Goal: Information Seeking & Learning: Understand process/instructions

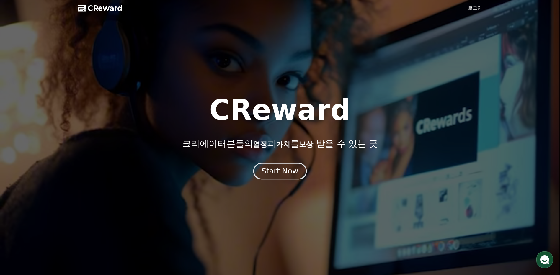
click at [267, 171] on div "Start Now" at bounding box center [279, 171] width 37 height 10
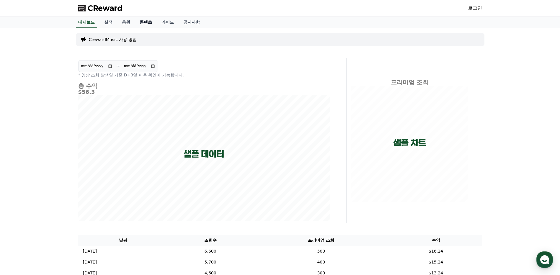
click at [145, 19] on link "콘텐츠" at bounding box center [146, 22] width 22 height 11
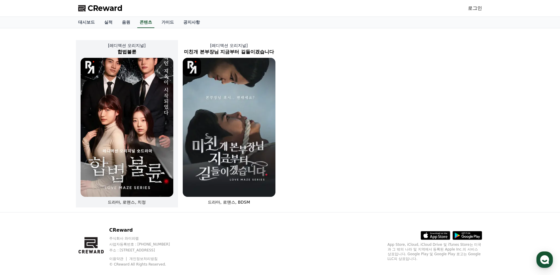
click at [128, 73] on img at bounding box center [127, 127] width 93 height 139
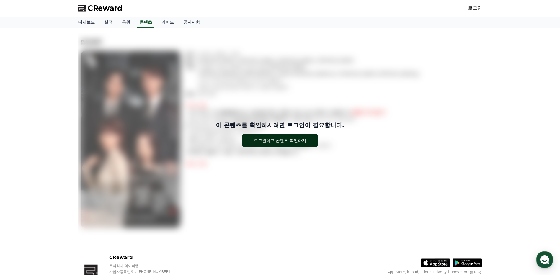
click at [270, 143] on button "로그인하고 콘텐츠 확인하기" at bounding box center [280, 140] width 76 height 13
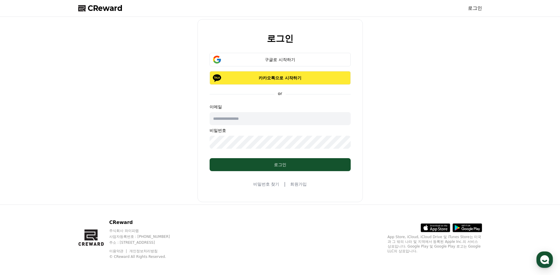
click at [250, 78] on p "카카오톡으로 시작하기" at bounding box center [280, 78] width 124 height 6
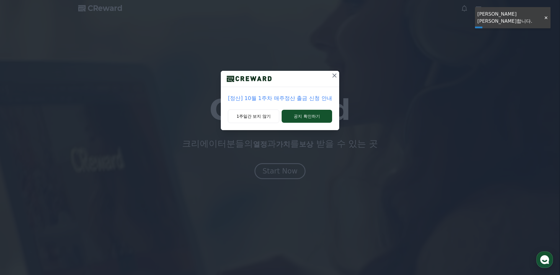
drag, startPoint x: 284, startPoint y: 165, endPoint x: 342, endPoint y: 69, distance: 111.9
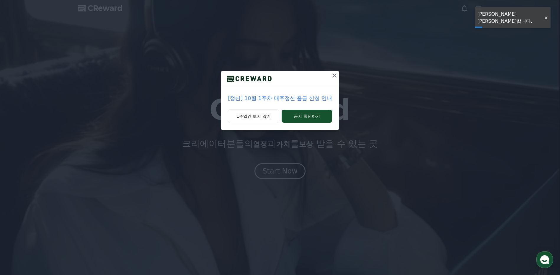
click at [342, 69] on div "[정산] 10월 1주차 매주정산 출금 신청 안내 1주일간 보지 않기 공지 확인하기" at bounding box center [280, 137] width 560 height 275
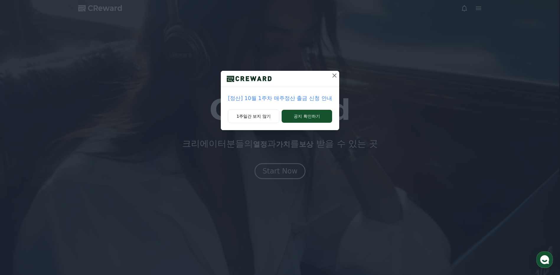
drag, startPoint x: 342, startPoint y: 69, endPoint x: 336, endPoint y: 72, distance: 6.1
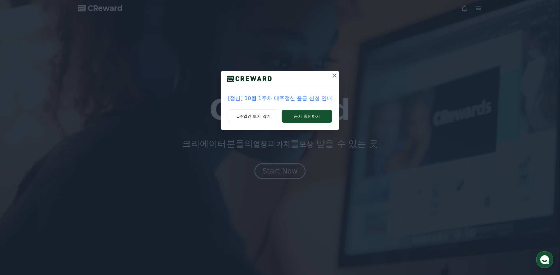
click at [336, 72] on button at bounding box center [333, 75] width 9 height 9
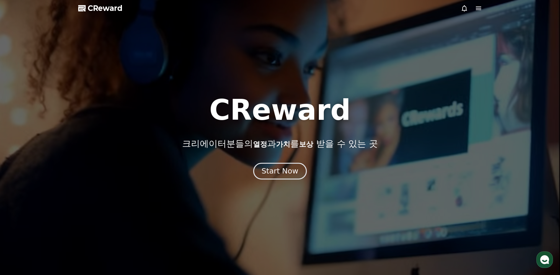
click at [287, 167] on div "Start Now" at bounding box center [279, 171] width 37 height 10
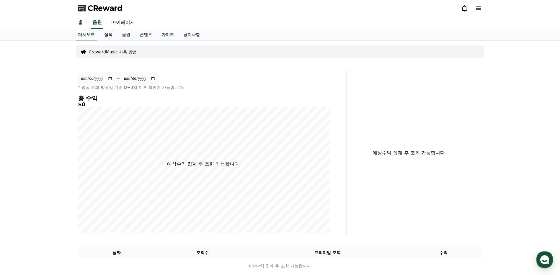
click at [108, 33] on link "실적" at bounding box center [108, 34] width 18 height 11
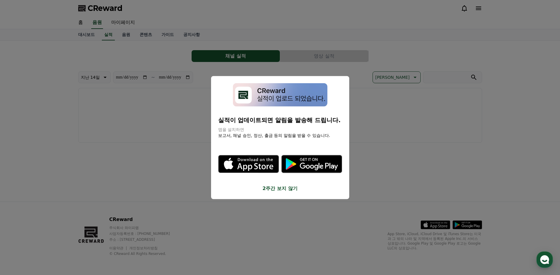
click at [285, 190] on button "2주간 보지 않기" at bounding box center [280, 188] width 124 height 7
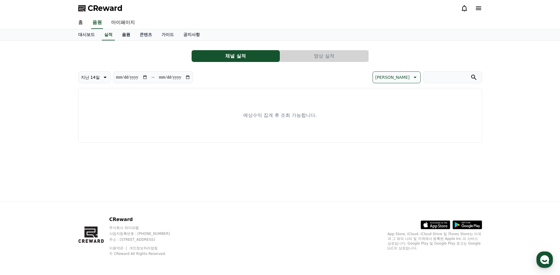
click at [127, 38] on link "음원" at bounding box center [126, 34] width 18 height 11
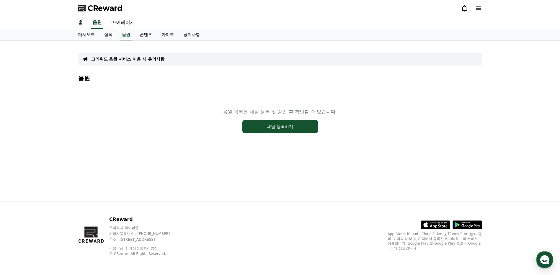
click at [148, 34] on link "콘텐츠" at bounding box center [146, 34] width 22 height 11
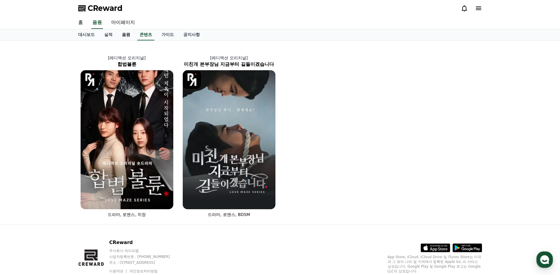
click at [129, 32] on link "음원" at bounding box center [126, 34] width 18 height 11
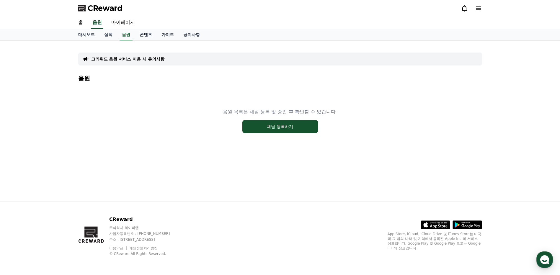
click at [150, 33] on link "콘텐츠" at bounding box center [146, 34] width 22 height 11
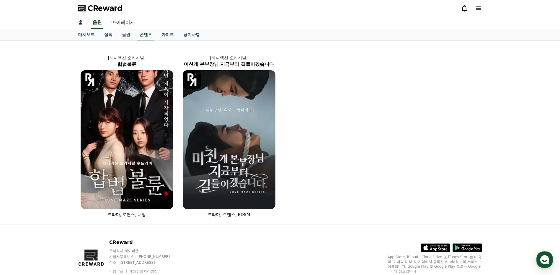
click at [132, 19] on link "마이페이지" at bounding box center [122, 23] width 33 height 12
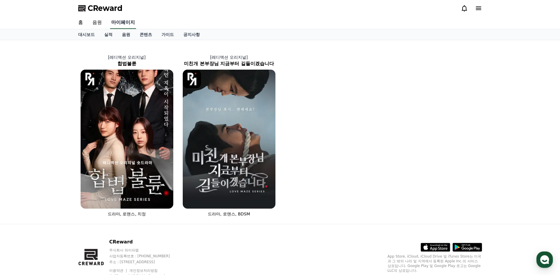
select select "**********"
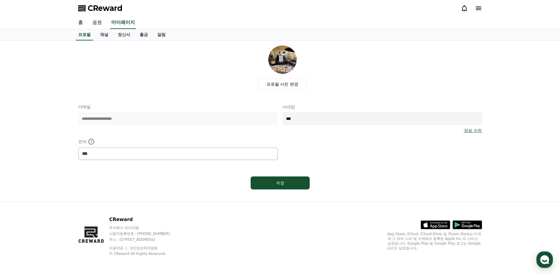
click at [101, 25] on link "음원" at bounding box center [97, 23] width 19 height 12
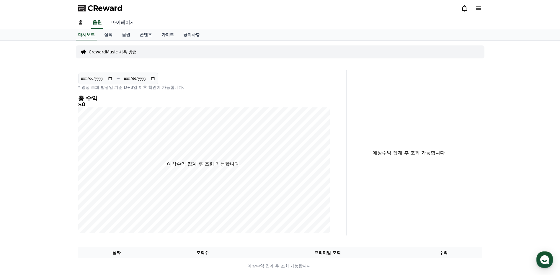
click at [122, 27] on link "마이페이지" at bounding box center [122, 23] width 33 height 12
select select "**********"
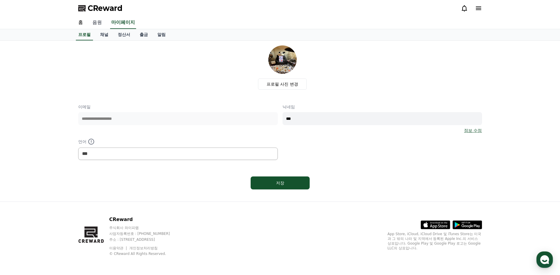
click at [100, 19] on link "음원" at bounding box center [97, 23] width 19 height 12
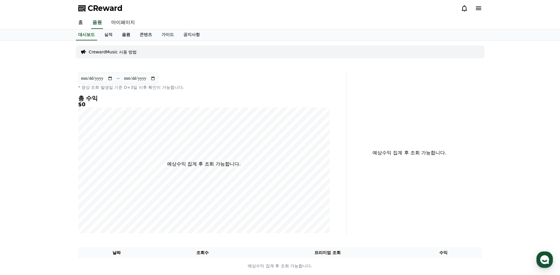
click at [132, 37] on link "음원" at bounding box center [126, 34] width 18 height 11
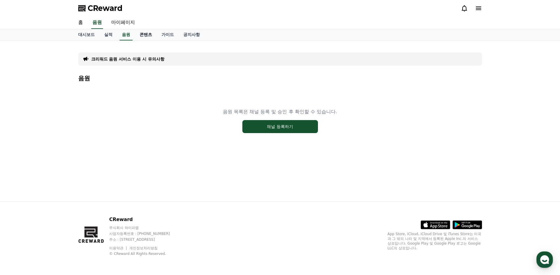
click at [143, 36] on link "콘텐츠" at bounding box center [146, 34] width 22 height 11
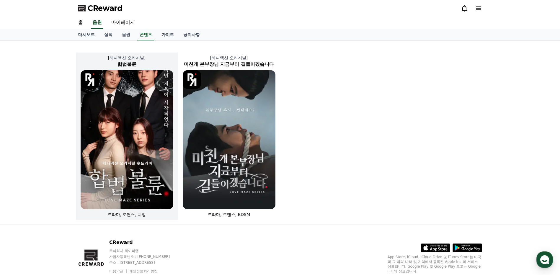
click at [141, 120] on img at bounding box center [127, 139] width 93 height 139
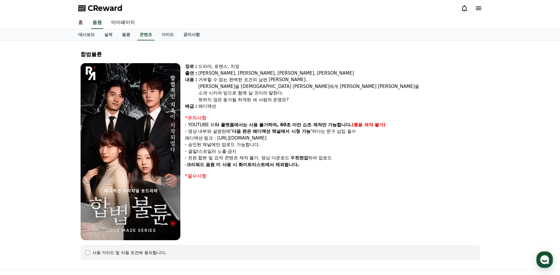
scroll to position [68, 0]
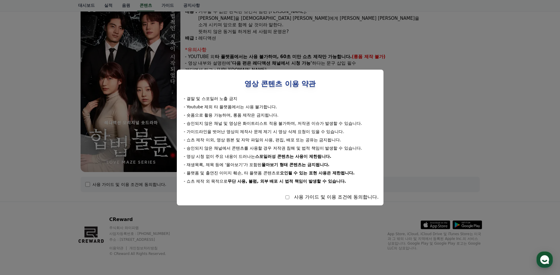
click at [287, 200] on div "사용 가이드 및 이용 조건에 동의합니다." at bounding box center [279, 196] width 197 height 7
select select
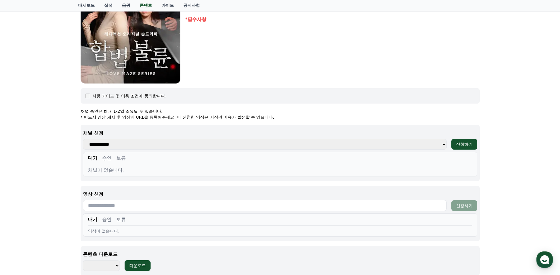
scroll to position [39, 0]
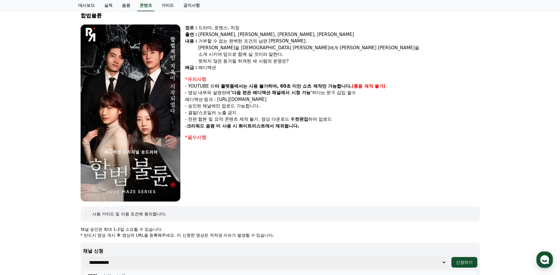
click at [130, 113] on img at bounding box center [131, 112] width 100 height 177
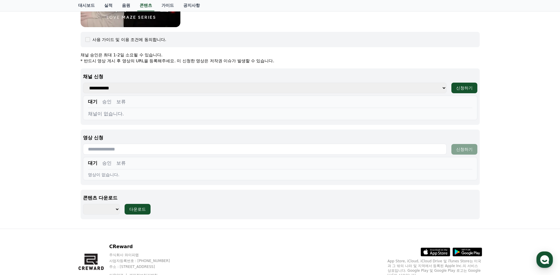
scroll to position [216, 0]
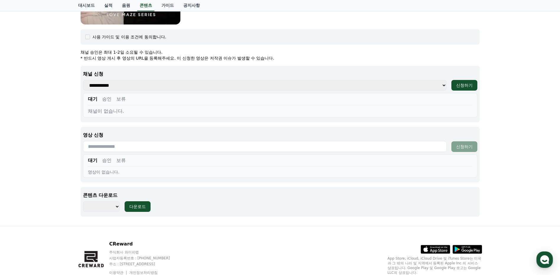
click at [139, 90] on select "**********" at bounding box center [264, 85] width 363 height 11
click at [140, 88] on select "**********" at bounding box center [264, 85] width 363 height 11
click at [44, 96] on div "합법불륜 장르 : 드라마, 로맨스, 치정 출연 : [PERSON_NAME], [PERSON_NAME], [PERSON_NAME], [PERSO…" at bounding box center [280, 25] width 560 height 401
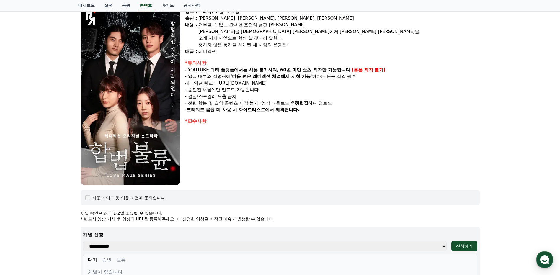
scroll to position [0, 0]
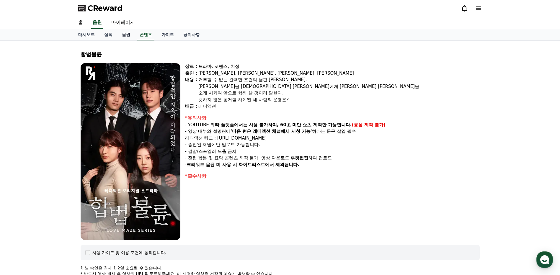
click at [127, 34] on link "음원" at bounding box center [126, 34] width 18 height 11
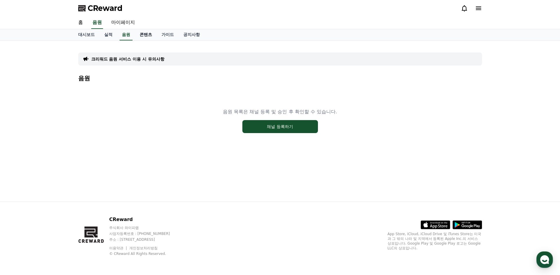
click at [146, 35] on link "콘텐츠" at bounding box center [146, 34] width 22 height 11
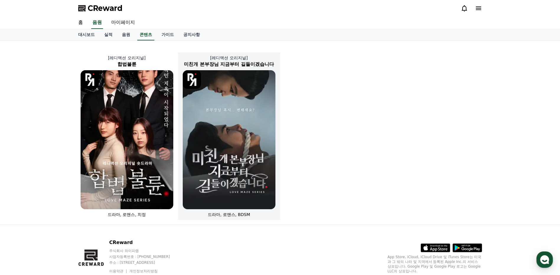
click at [248, 120] on img at bounding box center [229, 139] width 93 height 139
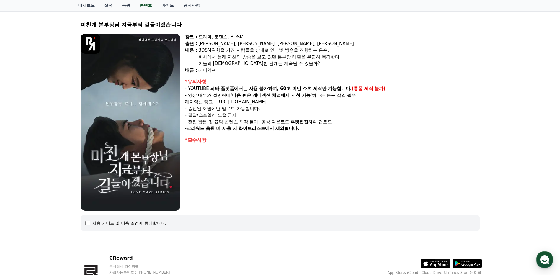
scroll to position [59, 0]
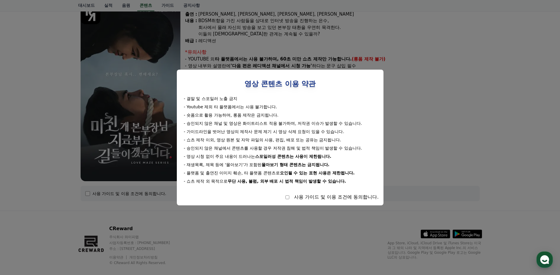
click at [289, 198] on div "사용 가이드 및 이용 조건에 동의합니다." at bounding box center [279, 196] width 197 height 7
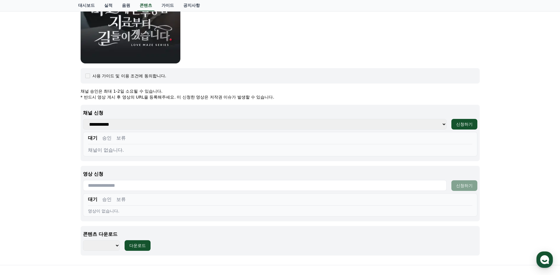
scroll to position [177, 0]
click at [108, 139] on button "승인" at bounding box center [106, 137] width 9 height 7
click at [96, 138] on button "대기" at bounding box center [92, 137] width 9 height 7
click at [106, 183] on input "text" at bounding box center [264, 185] width 363 height 11
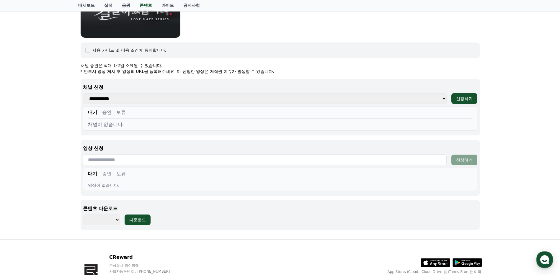
scroll to position [240, 0]
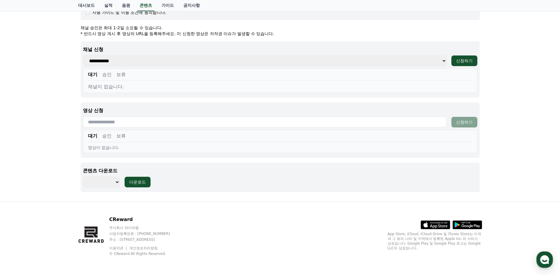
click at [118, 178] on select "******** ******** ******** ******** ******** ******** ******** ******** *******…" at bounding box center [101, 182] width 37 height 11
select select "**********"
click at [83, 177] on select "******** ******** ******** ******** ******** ******** ******** ******** *******…" at bounding box center [101, 182] width 37 height 11
click at [107, 182] on select "******** ******** ******** ******** ******** ******** ******** ******** *******…" at bounding box center [101, 182] width 37 height 11
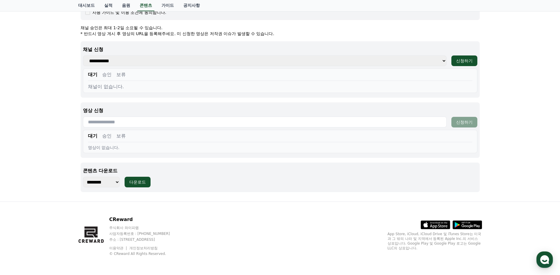
click at [107, 181] on select "******** ******** ******** ******** ******** ******** ******** ******** *******…" at bounding box center [101, 182] width 37 height 11
click at [147, 151] on div "대기 승인 보류 영상이 없습니다." at bounding box center [280, 141] width 394 height 23
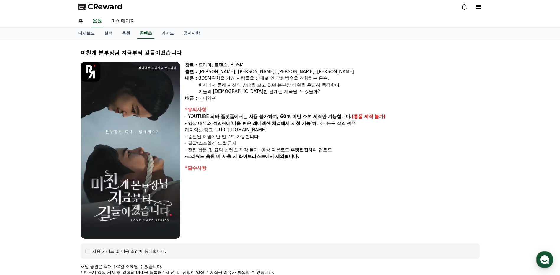
scroll to position [0, 0]
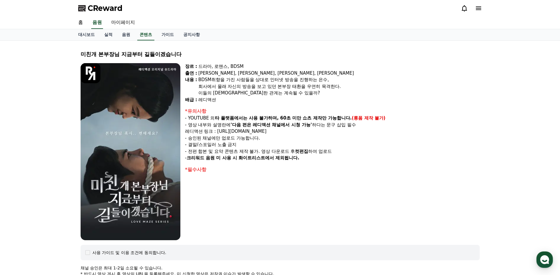
click at [107, 6] on span "CReward" at bounding box center [105, 8] width 35 height 9
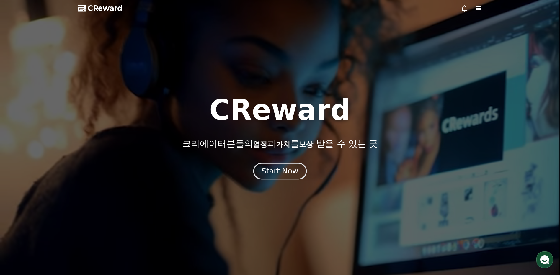
click at [288, 171] on div "Start Now" at bounding box center [279, 171] width 37 height 10
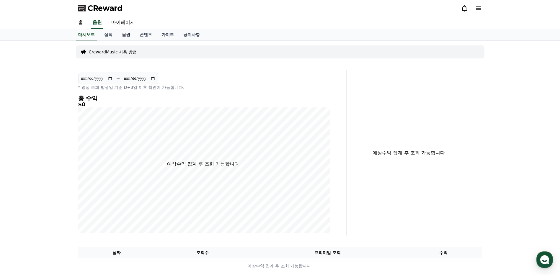
click at [127, 31] on link "음원" at bounding box center [126, 34] width 18 height 11
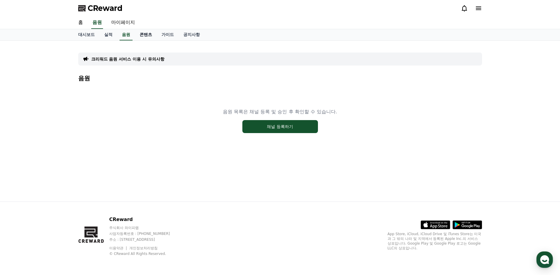
click at [144, 37] on link "콘텐츠" at bounding box center [146, 34] width 22 height 11
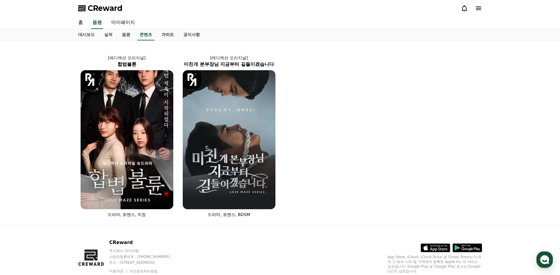
click at [172, 38] on link "가이드" at bounding box center [168, 34] width 22 height 11
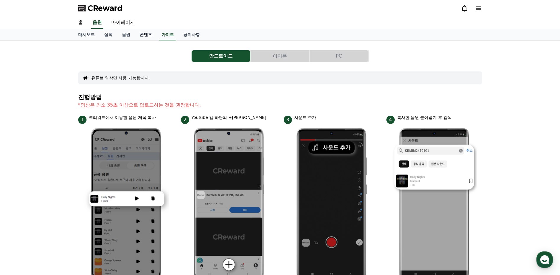
click at [141, 40] on link "콘텐츠" at bounding box center [146, 34] width 22 height 11
